Goal: Navigation & Orientation: Find specific page/section

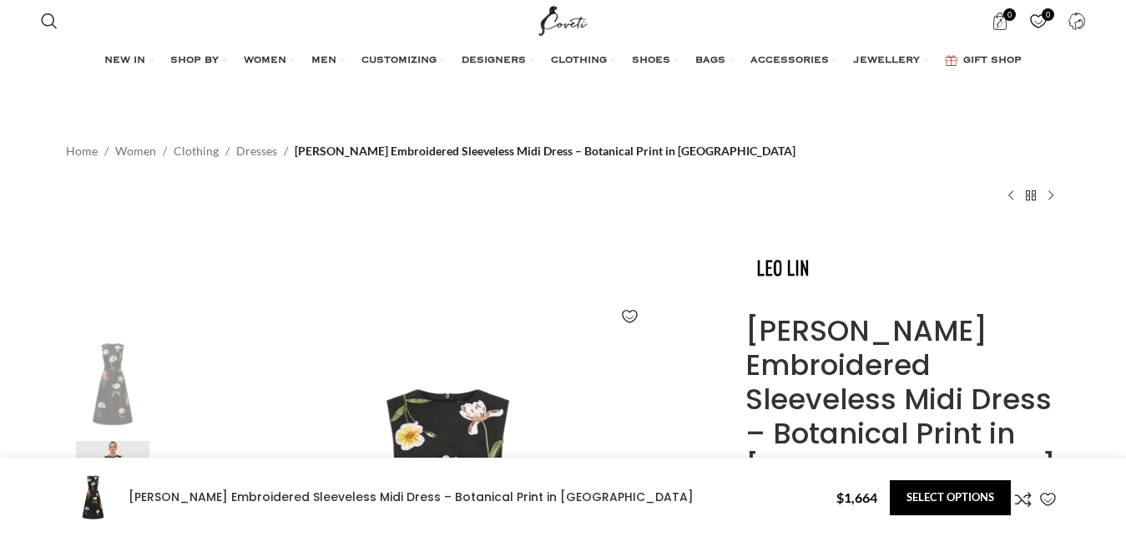
scroll to position [4370, 0]
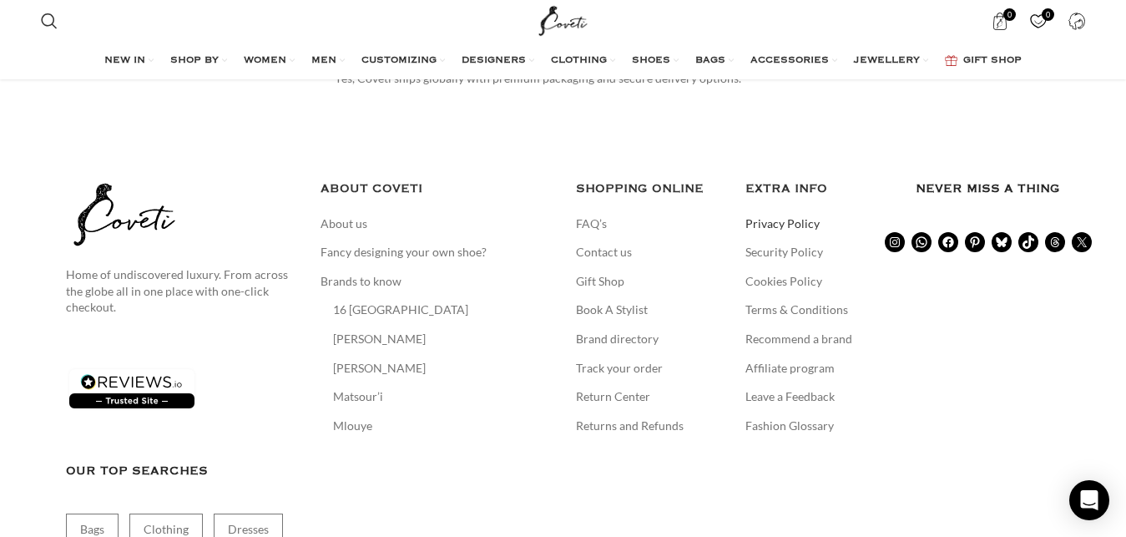
scroll to position [2630, 0]
click at [806, 225] on link "Privacy Policy" at bounding box center [783, 223] width 76 height 17
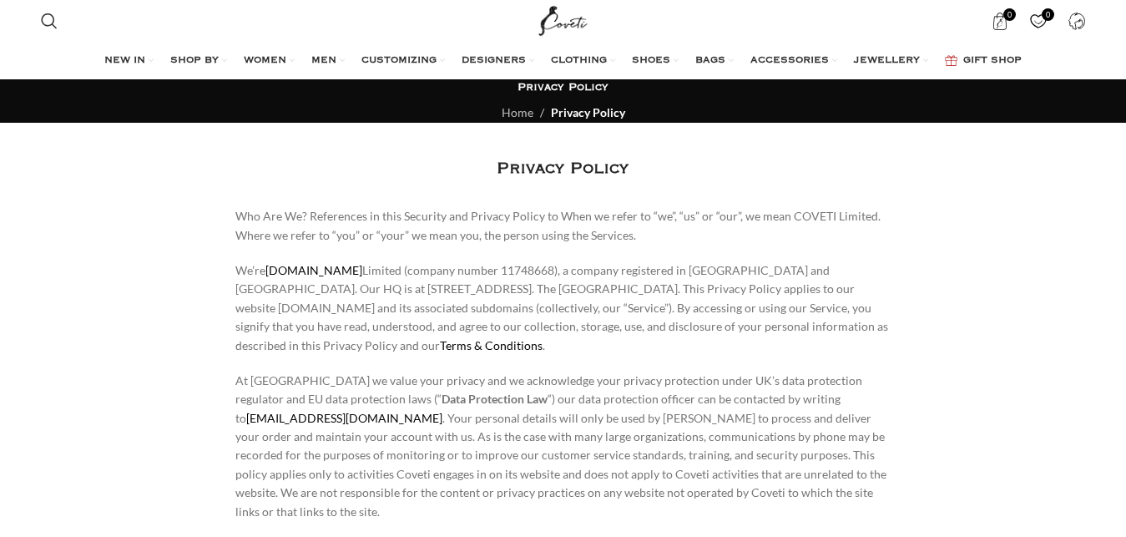
scroll to position [4738, 0]
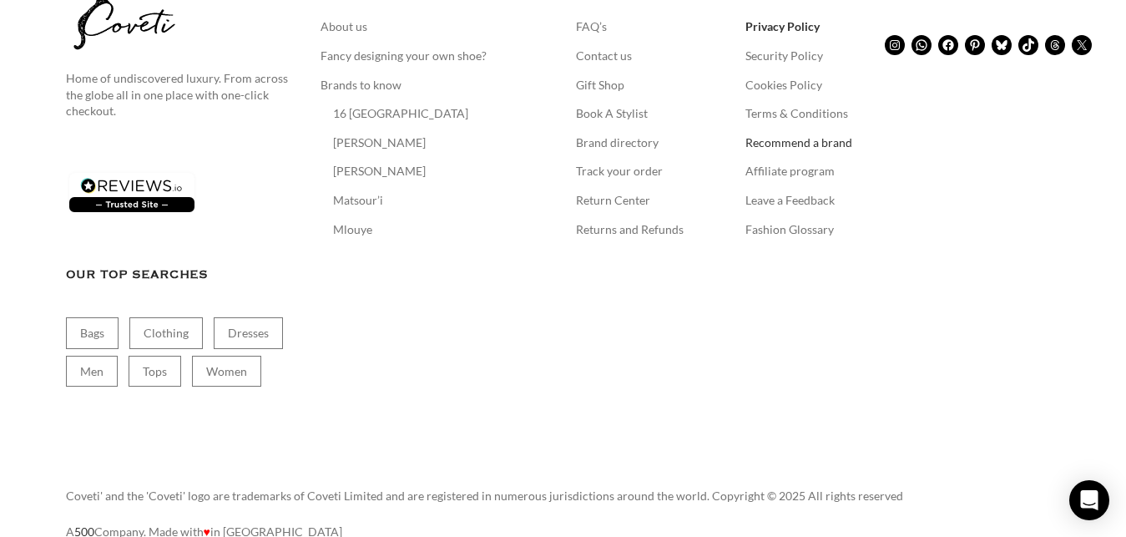
click at [779, 134] on link "Recommend a brand" at bounding box center [799, 142] width 109 height 17
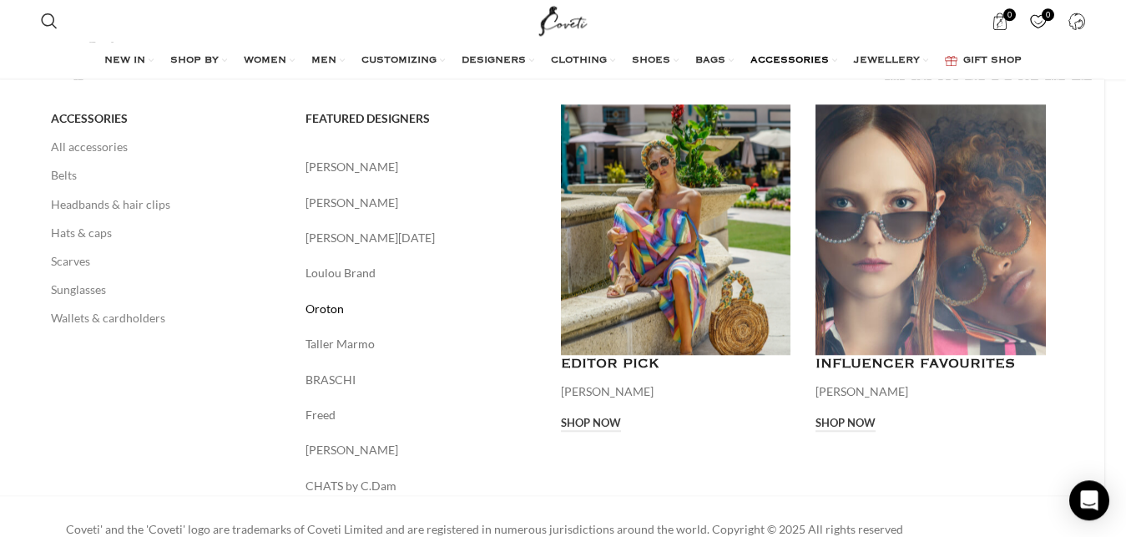
scroll to position [1192, 0]
click at [387, 281] on link "Loulou Brand" at bounding box center [421, 273] width 230 height 18
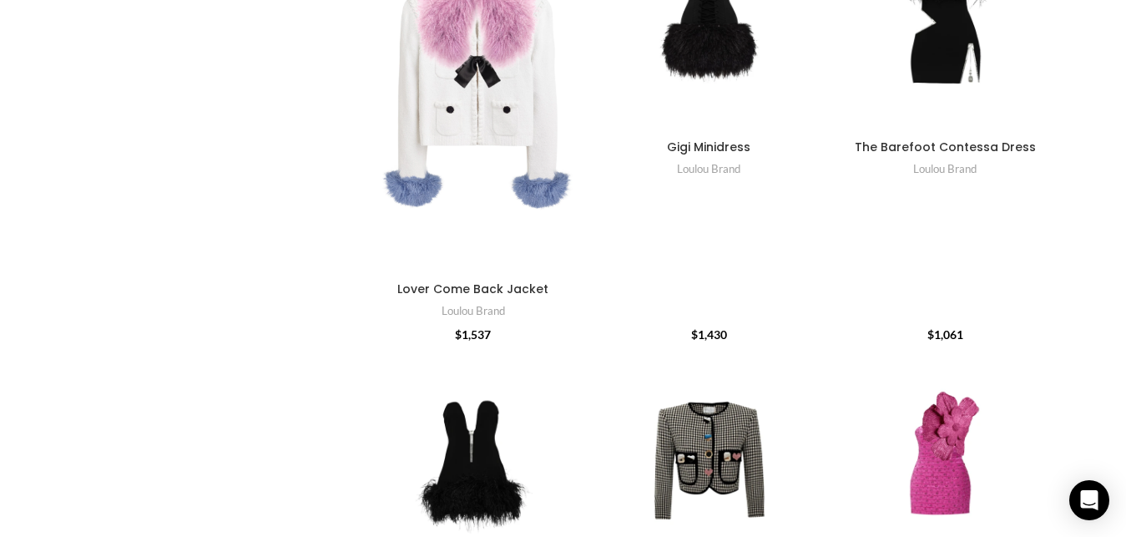
scroll to position [596, 0]
